Goal: Task Accomplishment & Management: Manage account settings

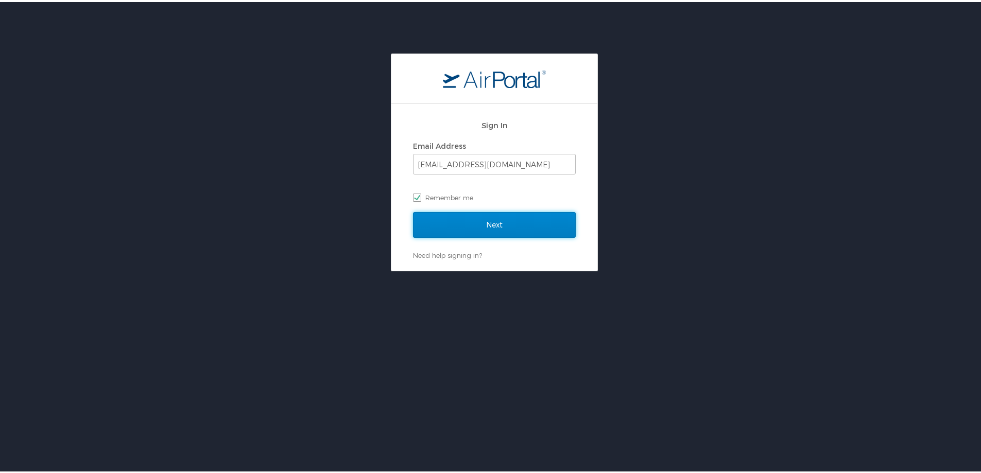
click at [504, 233] on input "Next" at bounding box center [494, 223] width 163 height 26
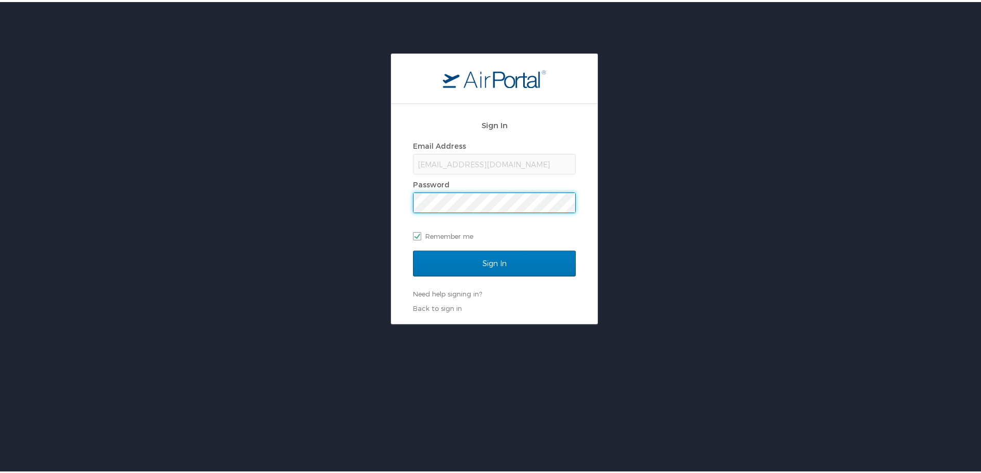
click at [413, 249] on input "Sign In" at bounding box center [494, 262] width 163 height 26
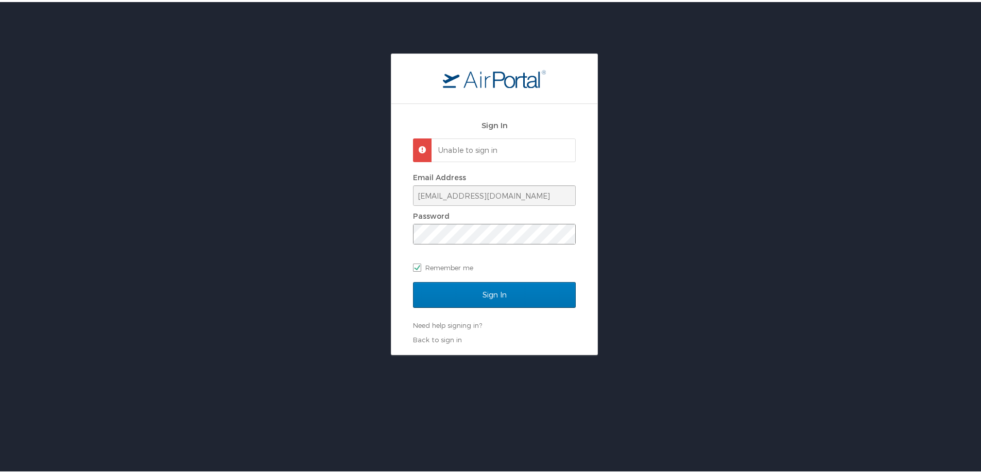
click at [499, 241] on span at bounding box center [494, 232] width 163 height 21
drag, startPoint x: 504, startPoint y: 243, endPoint x: 325, endPoint y: 236, distance: 179.4
click at [325, 236] on div "Sign In Unable to sign in Email Address kbrignac@wlf.la.gov Password Remember m…" at bounding box center [494, 203] width 989 height 302
click at [413, 280] on input "Sign In" at bounding box center [494, 293] width 163 height 26
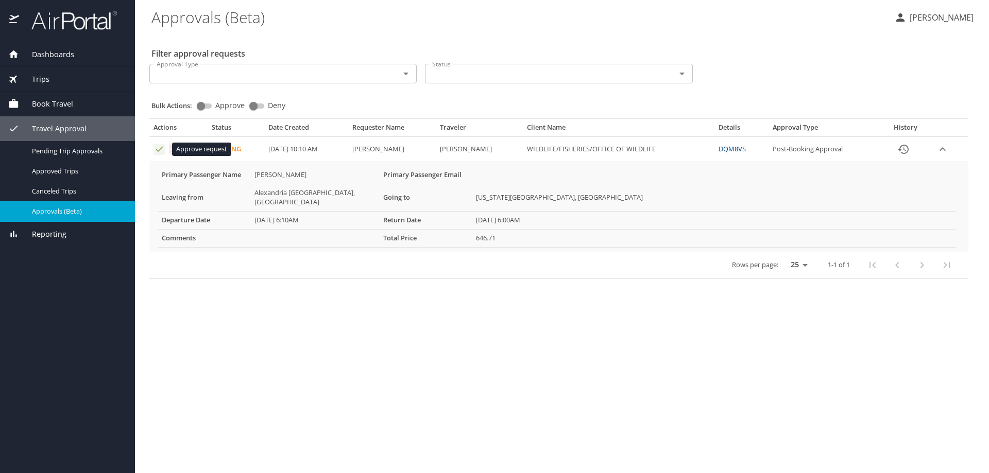
click at [160, 150] on icon "Approval table" at bounding box center [160, 149] width 10 height 10
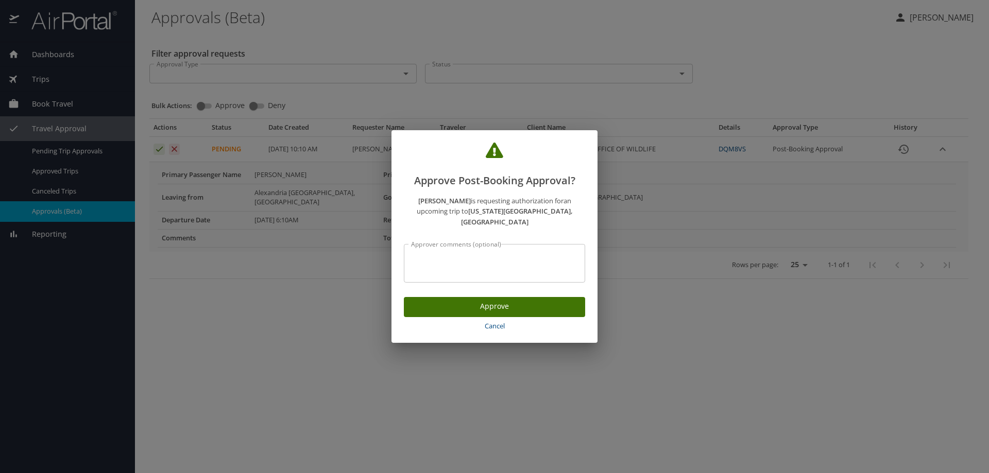
click at [512, 301] on span "Approve" at bounding box center [494, 306] width 165 height 13
